Goal: Navigation & Orientation: Find specific page/section

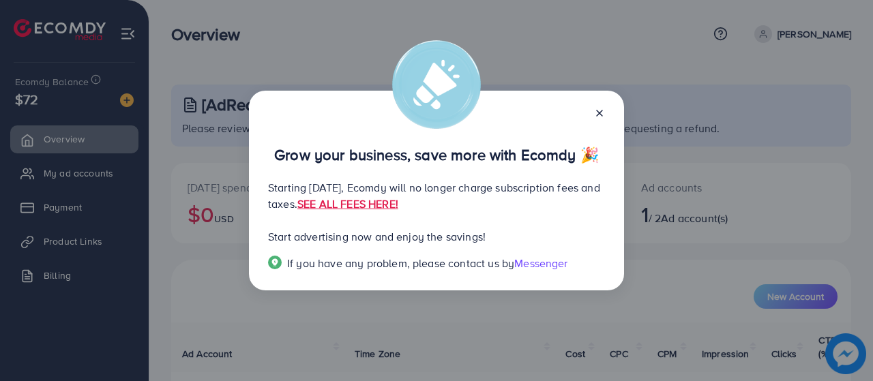
click at [600, 108] on icon at bounding box center [599, 113] width 11 height 11
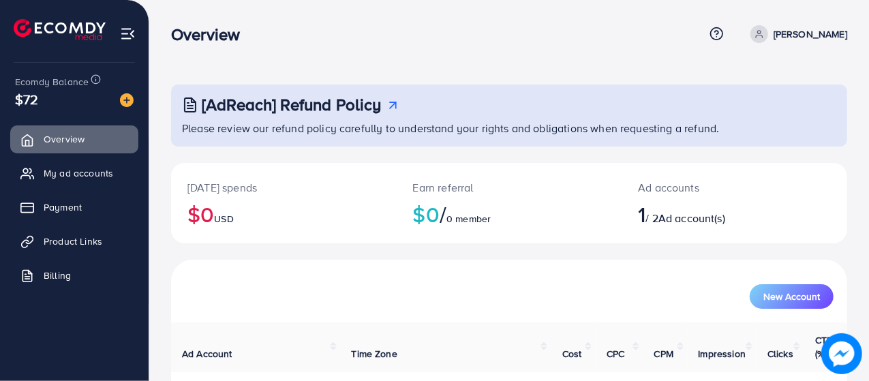
scroll to position [87, 0]
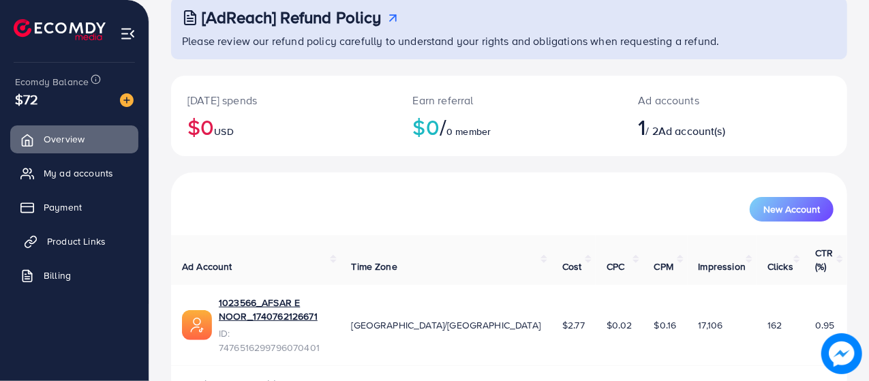
click at [59, 239] on span "Product Links" at bounding box center [76, 242] width 59 height 14
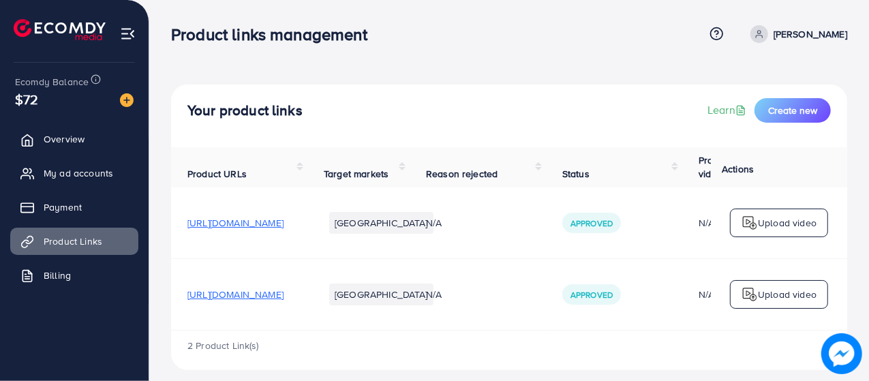
scroll to position [14, 0]
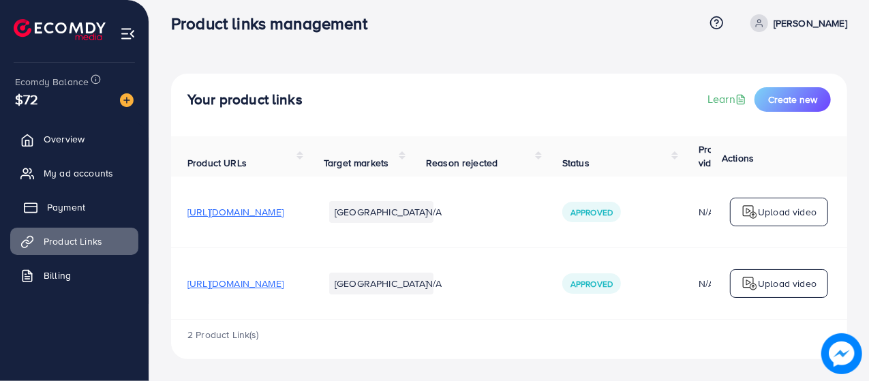
click at [53, 203] on span "Payment" at bounding box center [66, 207] width 38 height 14
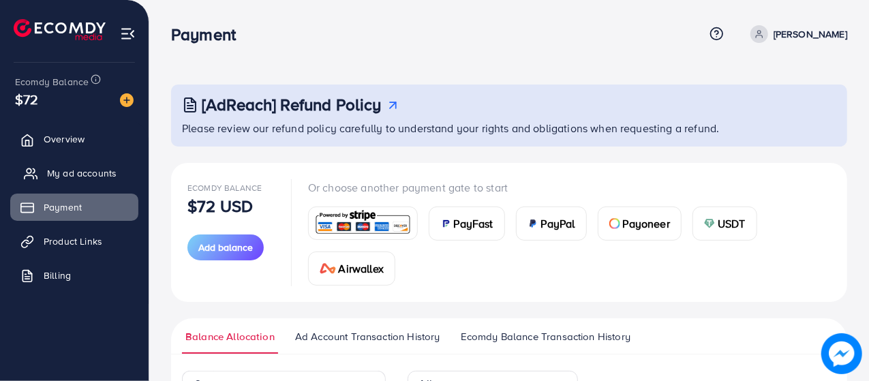
click at [80, 168] on span "My ad accounts" at bounding box center [82, 173] width 70 height 14
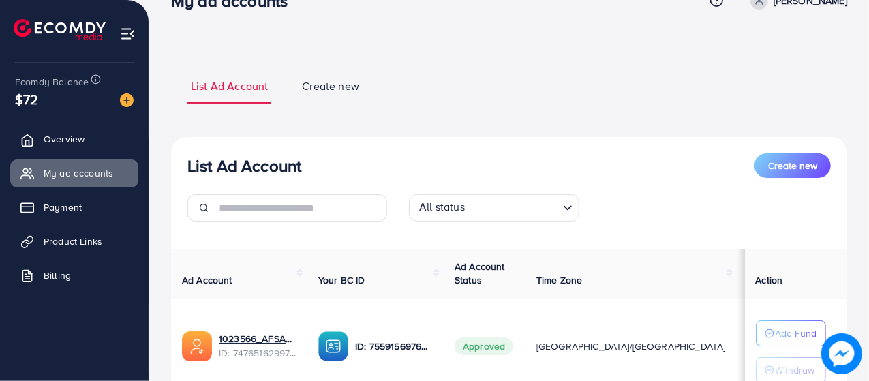
scroll to position [143, 0]
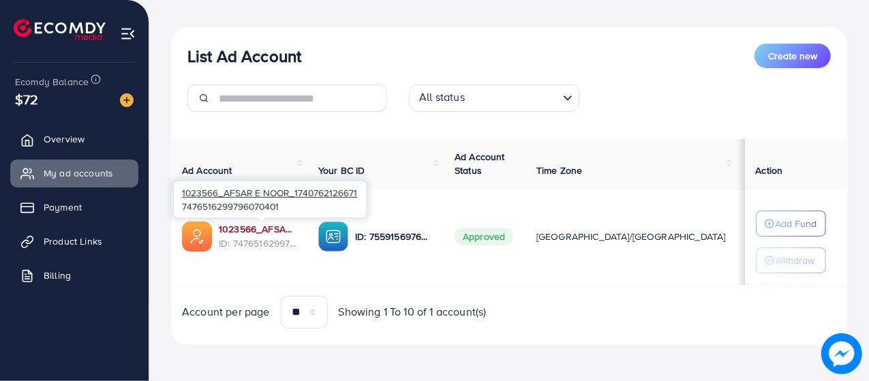
click at [259, 230] on link "1023566_AFSAR E NOOR_1740762126671" at bounding box center [258, 229] width 78 height 14
